Goal: Information Seeking & Learning: Check status

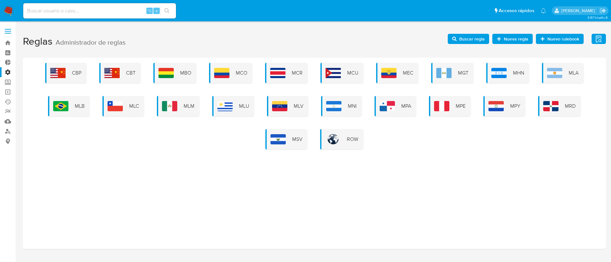
click at [469, 41] on span "Buscar regla" at bounding box center [472, 39] width 25 height 10
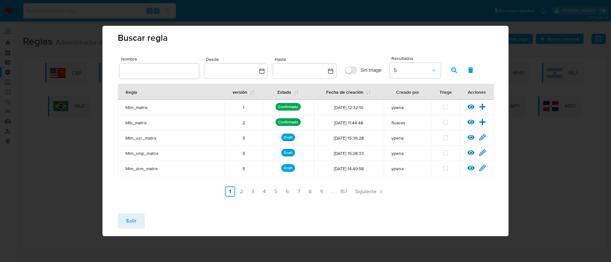
click at [157, 75] on div at bounding box center [159, 70] width 80 height 15
click at [148, 70] on input "text" at bounding box center [159, 71] width 80 height 8
type input "DEPOSITO"
click at [452, 70] on icon "button" at bounding box center [455, 70] width 6 height 6
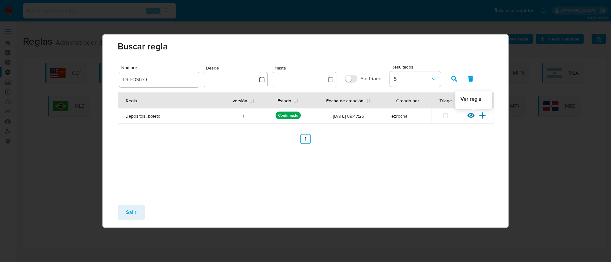
click at [469, 115] on icon at bounding box center [471, 115] width 7 height 5
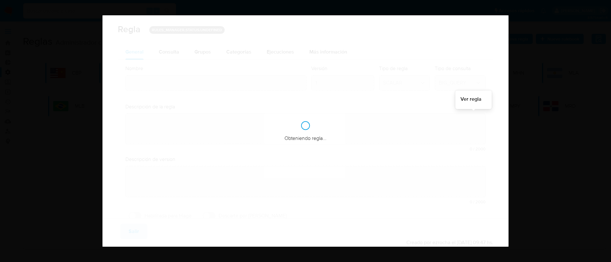
type input "Depositos_boleto"
type textarea "Situações relacionadas com operações em espécie [PERSON_NAME] nacional com a ut…"
checkbox input "true"
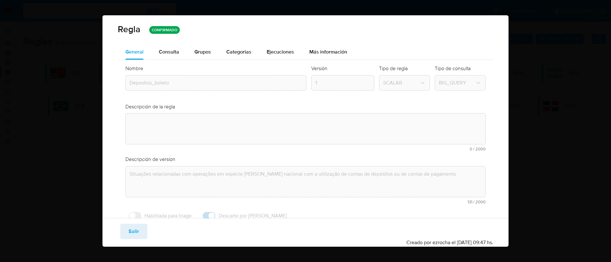
click at [172, 53] on span "Consulta" at bounding box center [169, 51] width 20 height 7
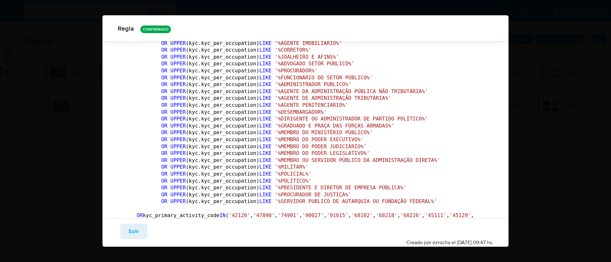
scroll to position [859, 0]
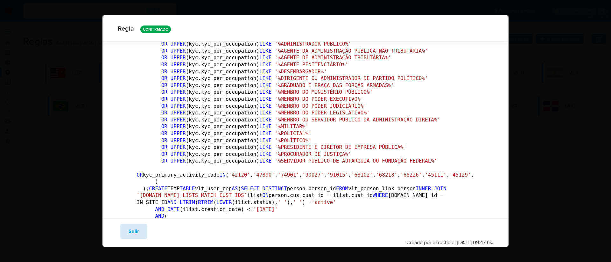
click at [131, 232] on span "Salir" at bounding box center [134, 231] width 11 height 14
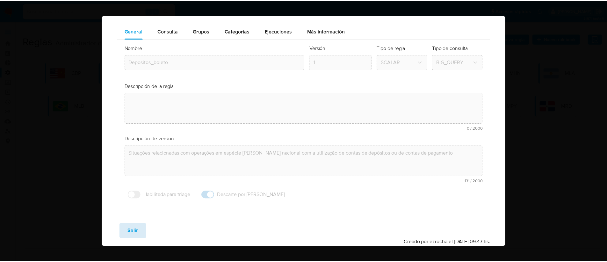
scroll to position [21, 0]
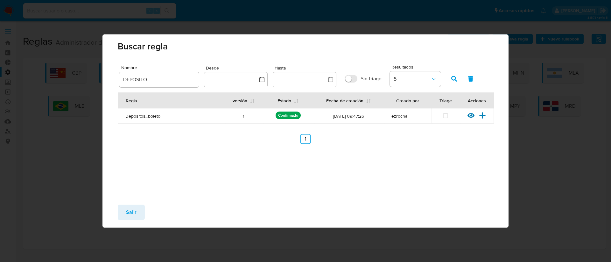
click at [133, 212] on span "Salir" at bounding box center [131, 212] width 11 height 14
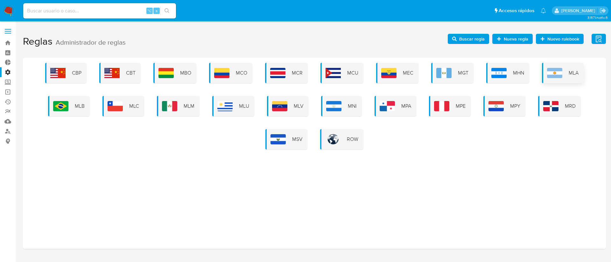
click at [563, 71] on div "MLA" at bounding box center [563, 73] width 42 height 20
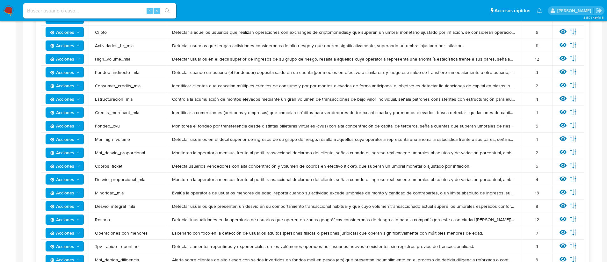
scroll to position [229, 0]
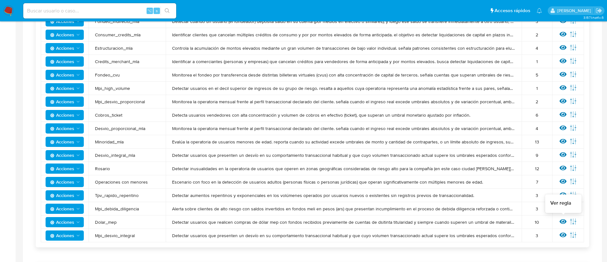
click at [565, 223] on icon at bounding box center [562, 221] width 7 height 7
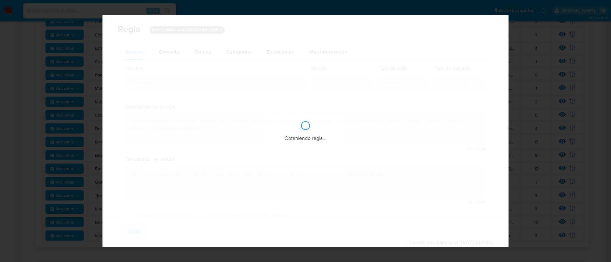
checkbox input "true"
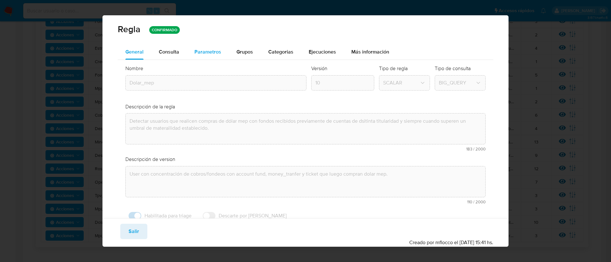
click at [202, 53] on span "Parametros" at bounding box center [208, 51] width 27 height 7
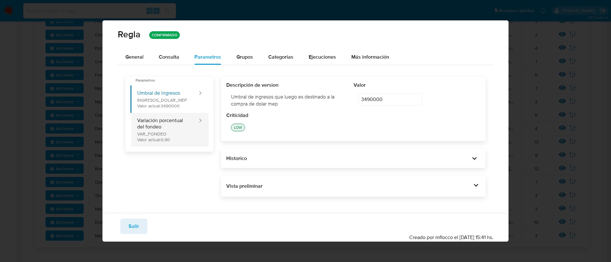
click at [175, 116] on button "Variación porcentual del fondeo VAR_FONDEO Valor actual: 0.90" at bounding box center [165, 130] width 68 height 34
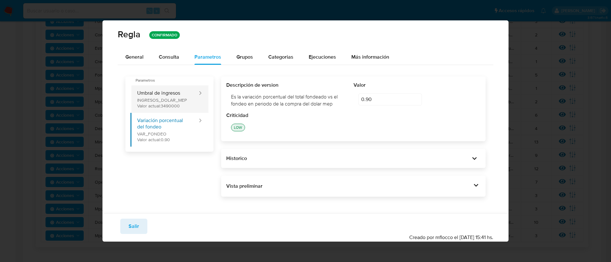
click at [176, 105] on button "Umbral de ingresos INGRESOS_DOLAR_MEP Valor actual: 3490000" at bounding box center [165, 98] width 68 height 27
type input "3490000"
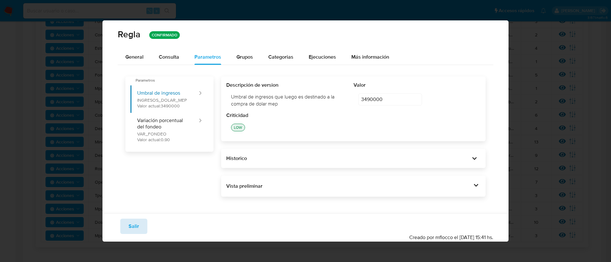
click at [137, 226] on span "Salir" at bounding box center [134, 226] width 11 height 14
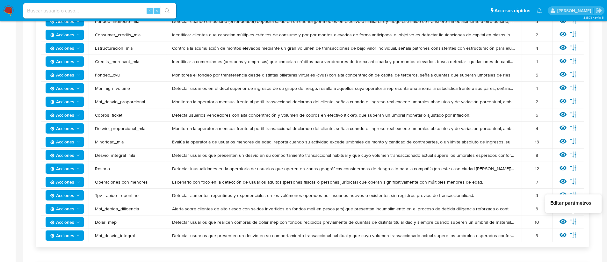
click at [573, 221] on icon at bounding box center [572, 221] width 7 height 7
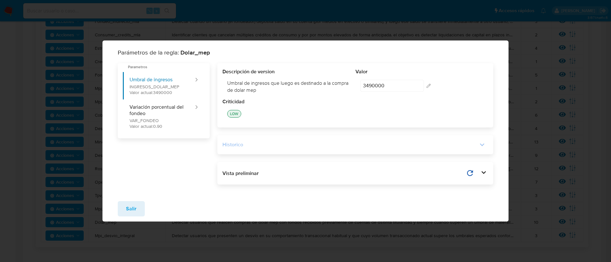
click at [330, 146] on div "Historico" at bounding box center [351, 144] width 256 height 7
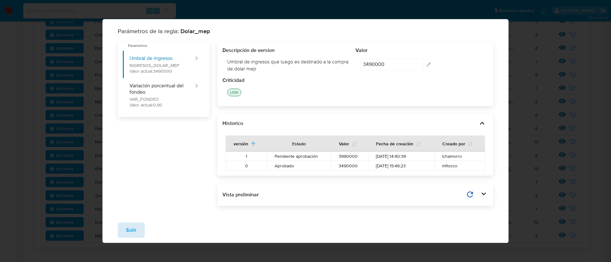
click at [122, 230] on button "Salir" at bounding box center [131, 229] width 27 height 15
